Goal: Task Accomplishment & Management: Complete application form

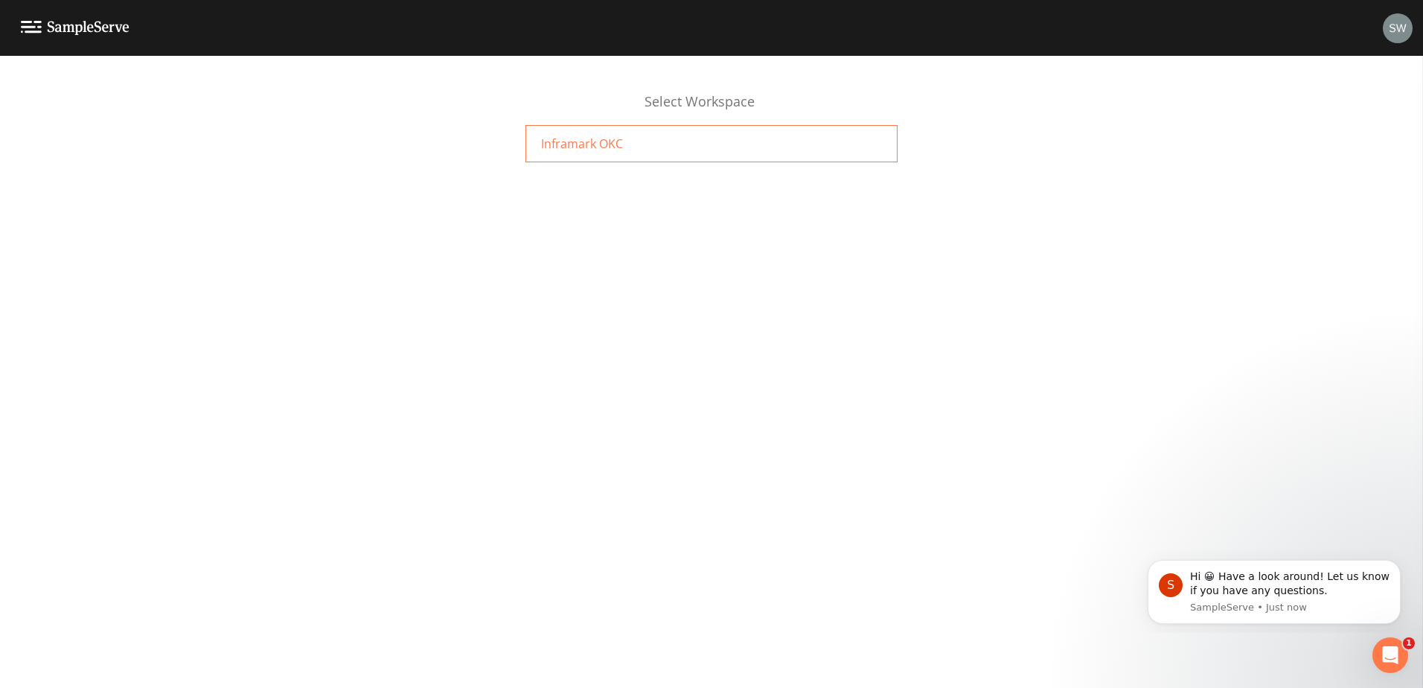
click at [628, 151] on div "Inframark OKC" at bounding box center [712, 143] width 372 height 37
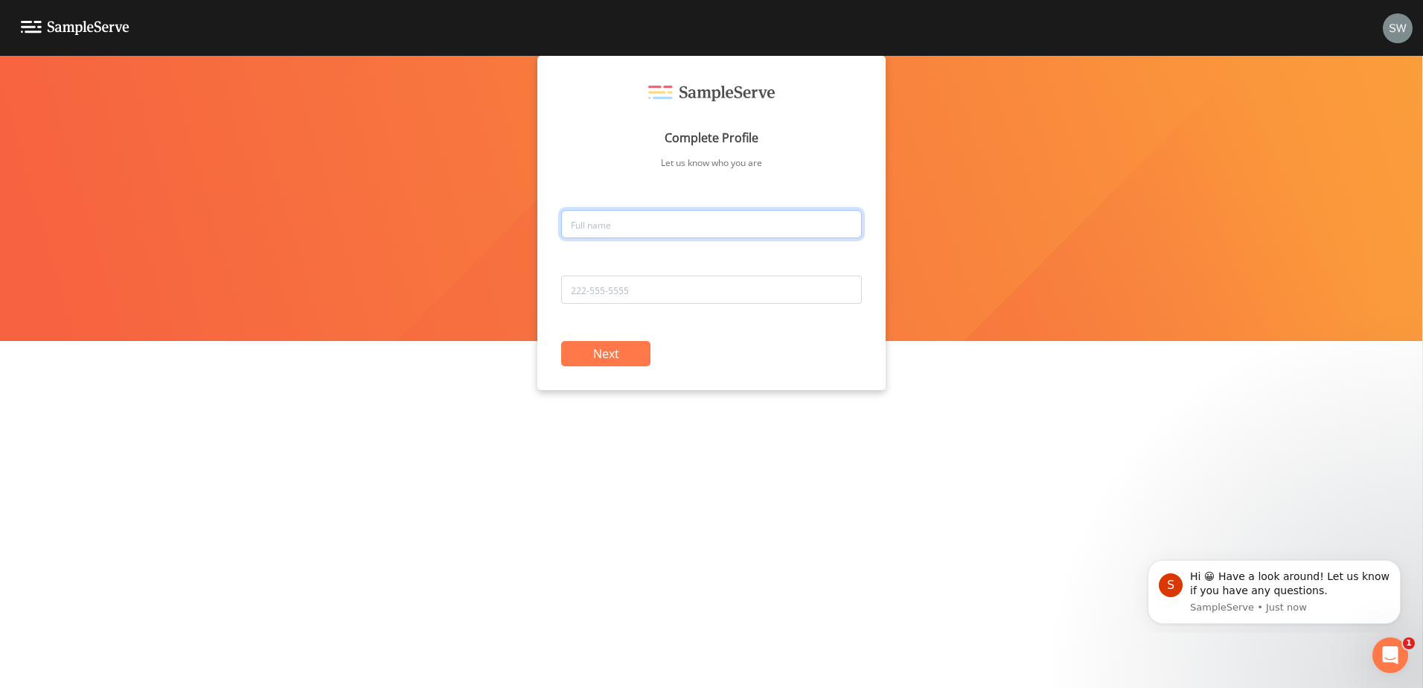
click at [586, 223] on input "text" at bounding box center [711, 224] width 301 height 28
type input "Stacy Woodard"
type input "720-300-1043"
click at [601, 350] on button "Next" at bounding box center [605, 353] width 89 height 25
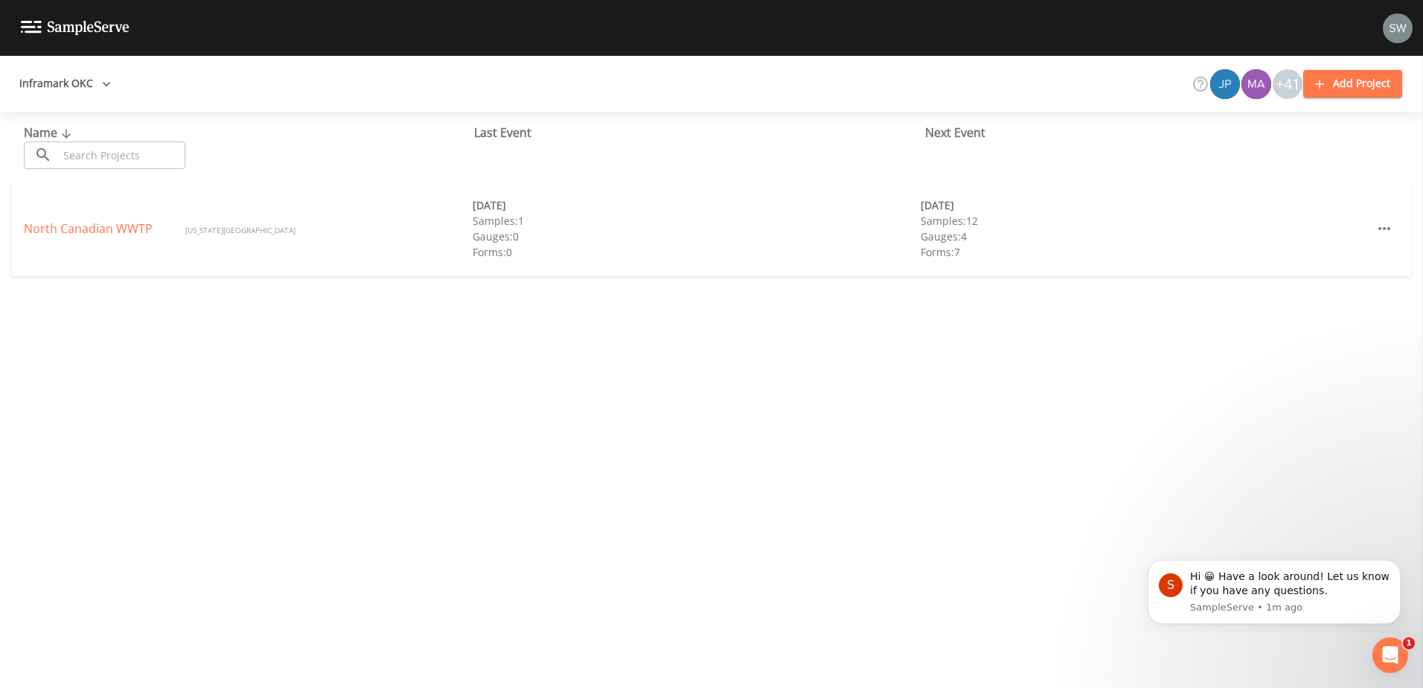
click at [104, 86] on icon "button" at bounding box center [106, 84] width 15 height 15
click at [104, 86] on div at bounding box center [711, 344] width 1423 height 688
click at [1397, 27] on img at bounding box center [1398, 28] width 30 height 30
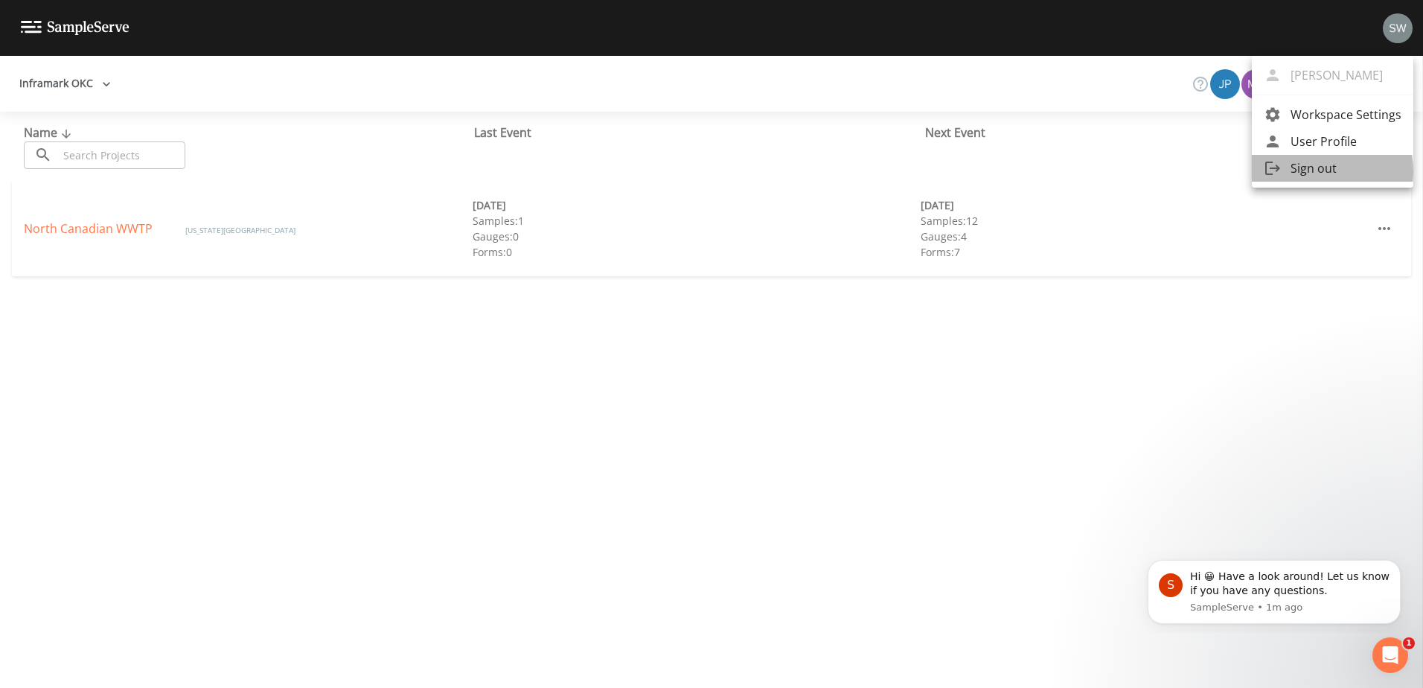
click at [1307, 171] on span "Sign out" at bounding box center [1346, 168] width 111 height 18
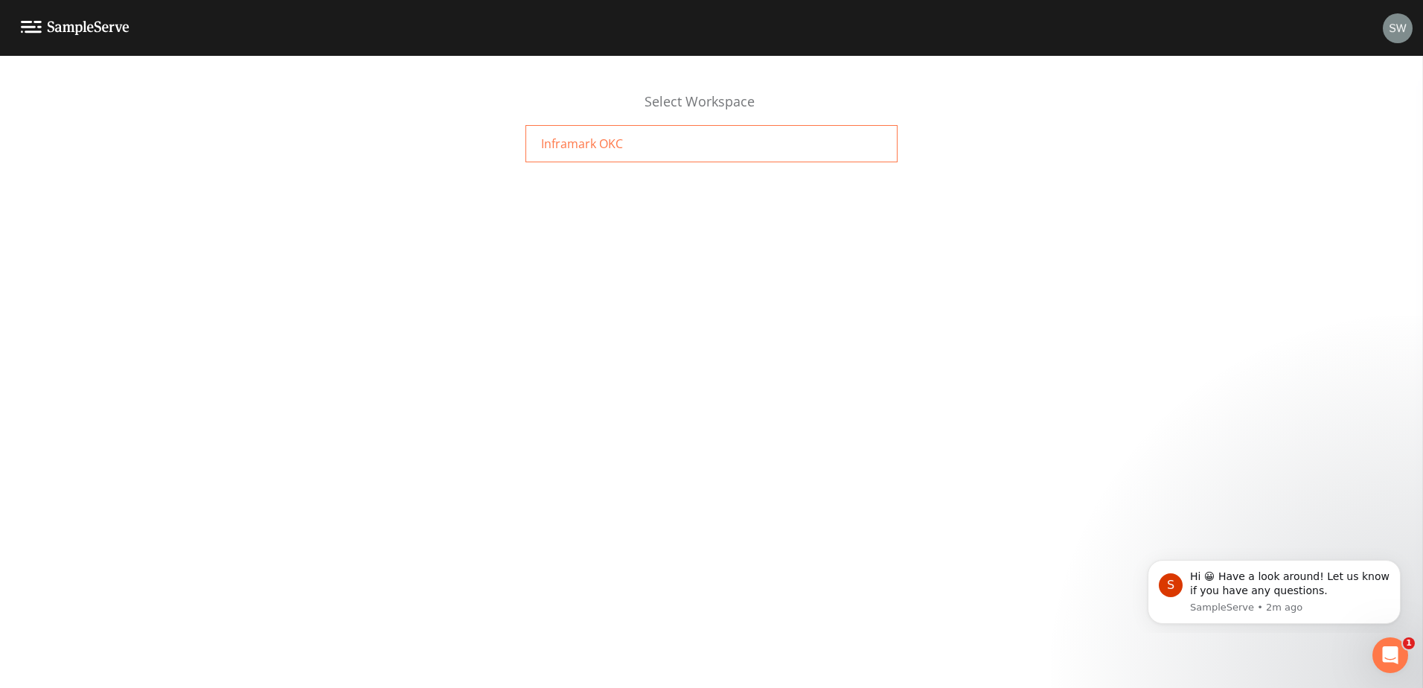
click at [574, 145] on span "Inframark OKC" at bounding box center [582, 144] width 82 height 18
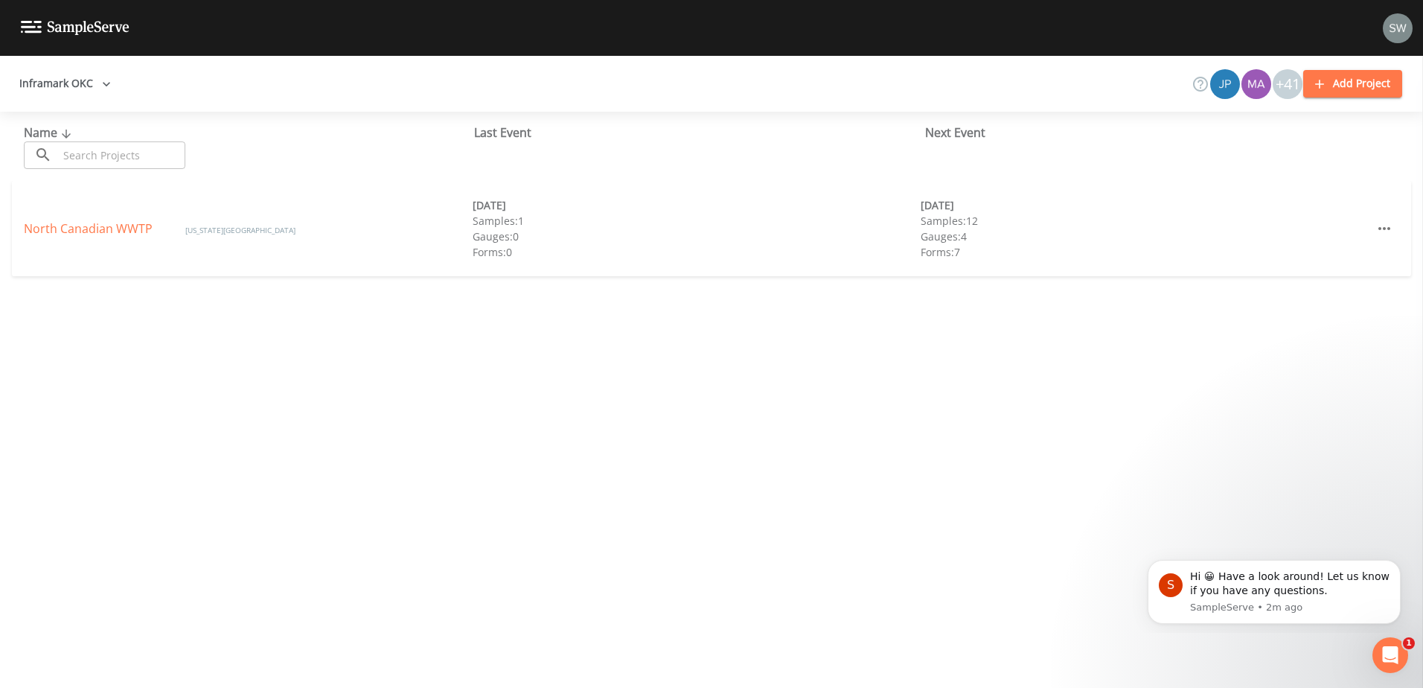
click at [1406, 25] on img at bounding box center [1398, 28] width 30 height 30
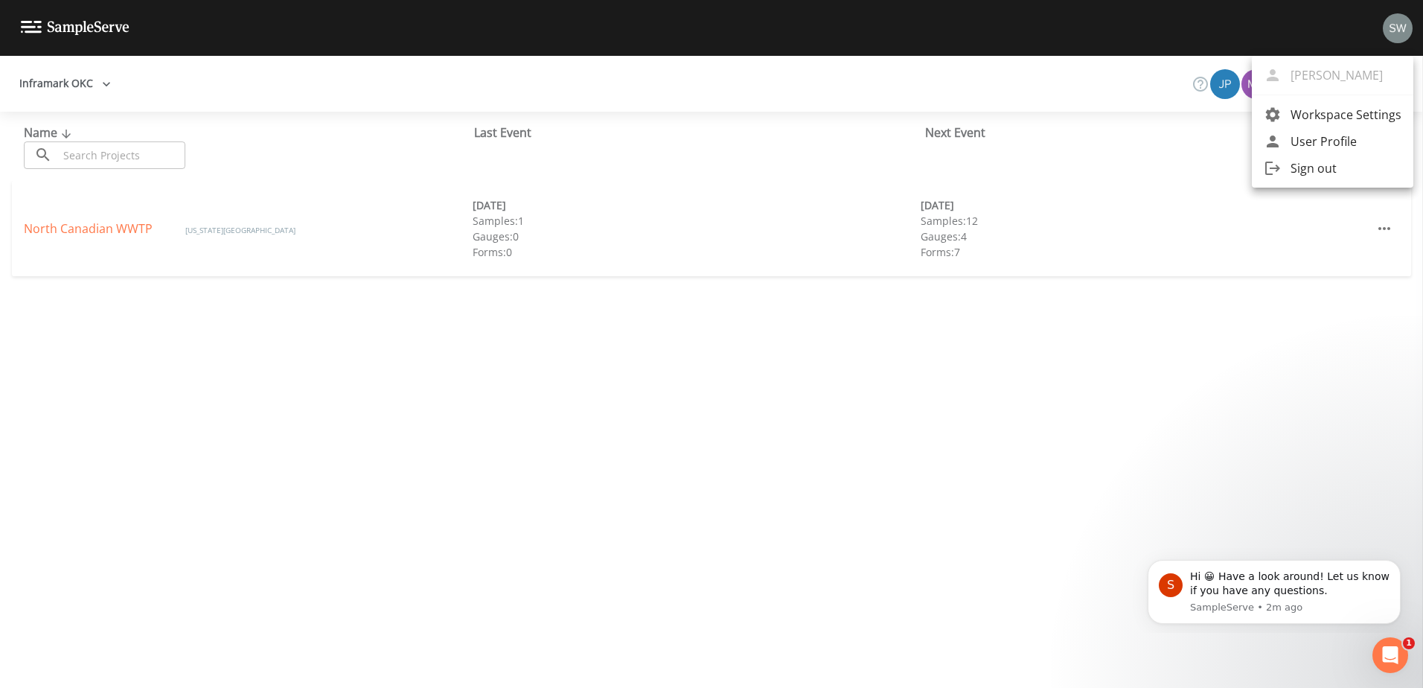
click at [1313, 170] on span "Sign out" at bounding box center [1346, 168] width 111 height 18
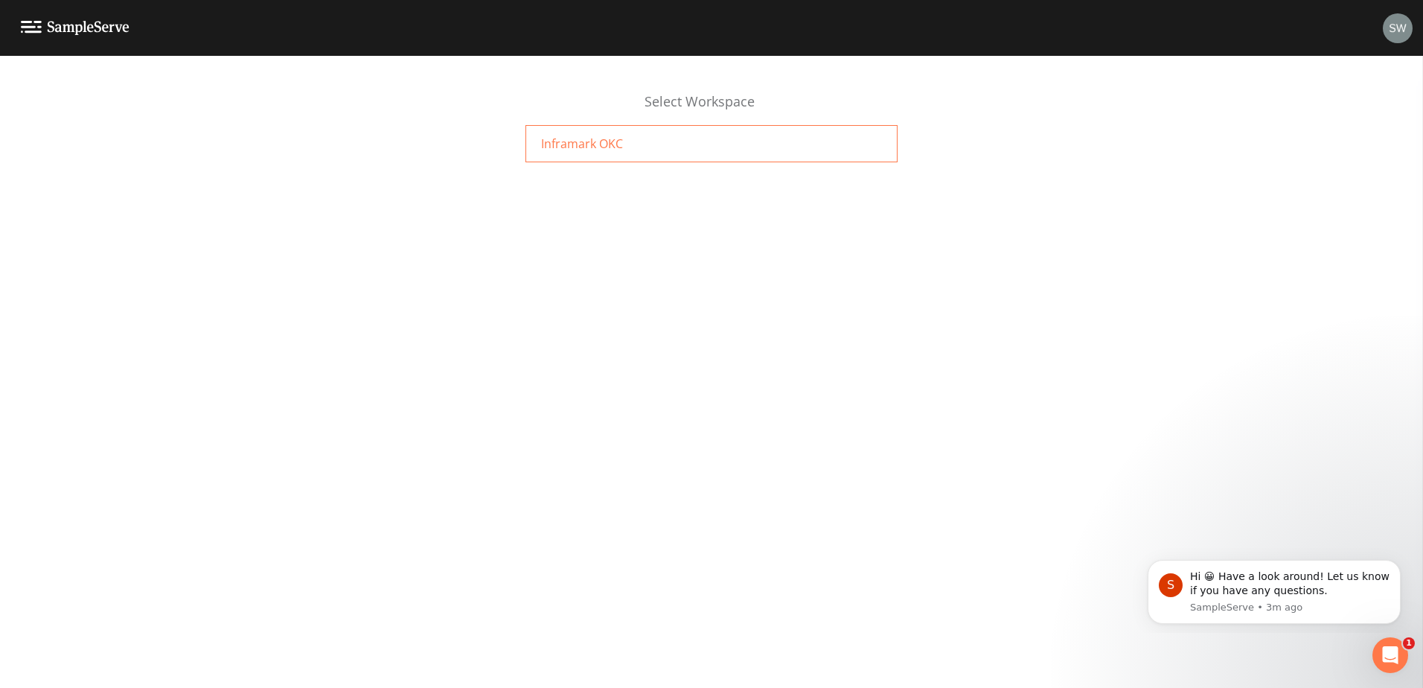
click at [626, 150] on div "Inframark OKC" at bounding box center [712, 143] width 372 height 37
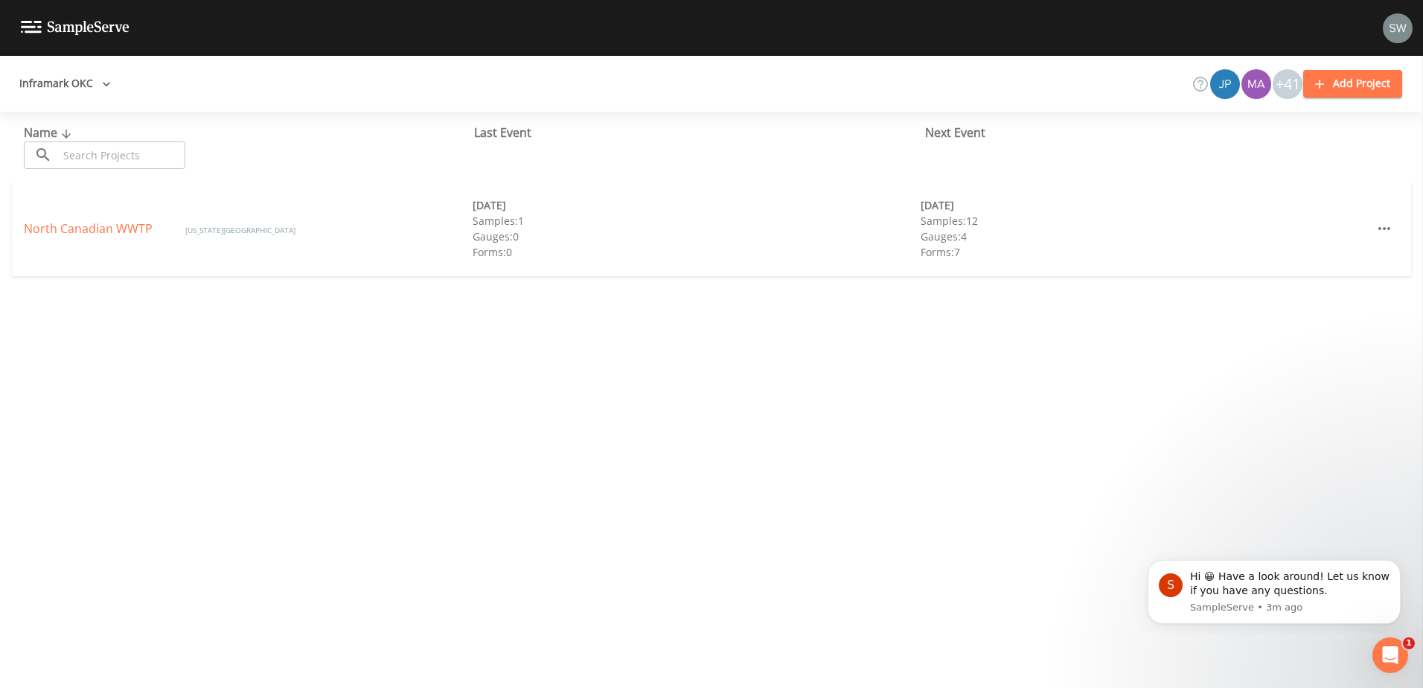
click at [1400, 33] on img at bounding box center [1398, 28] width 30 height 30
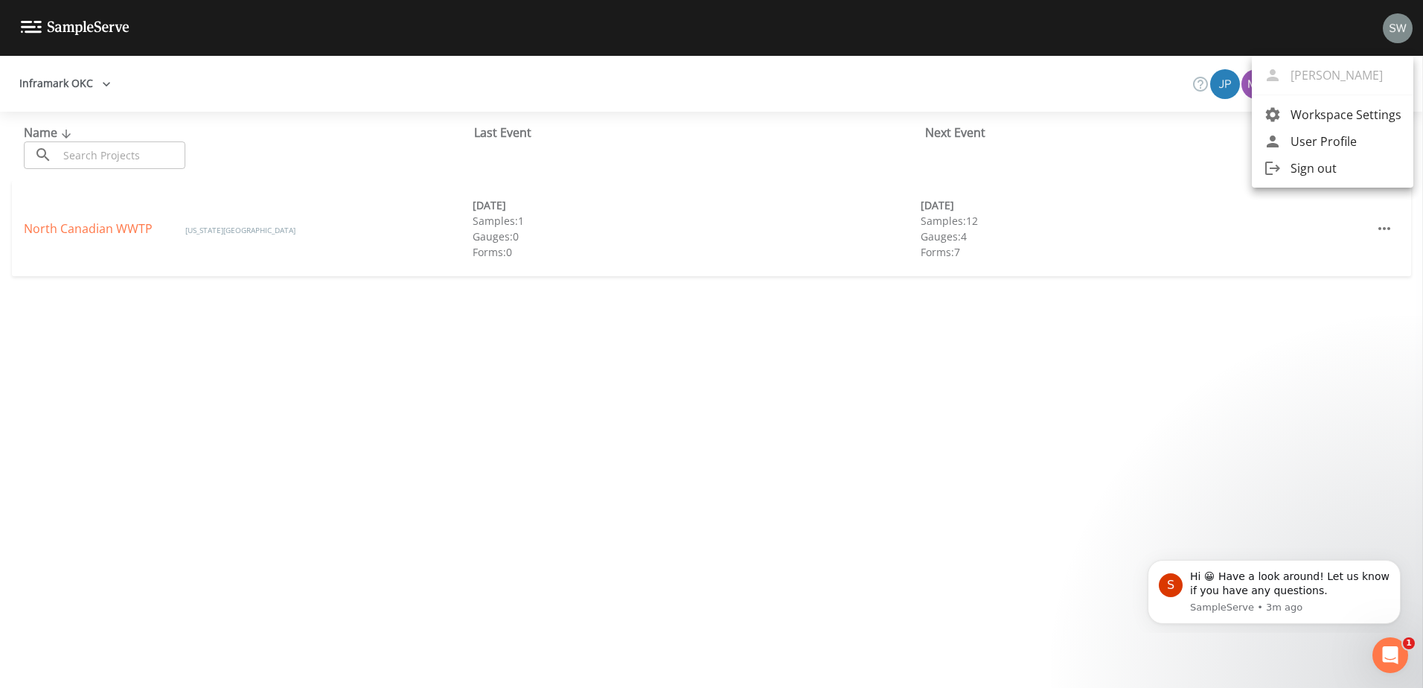
click at [1313, 165] on span "Sign out" at bounding box center [1346, 168] width 111 height 18
